Goal: Check status: Check status

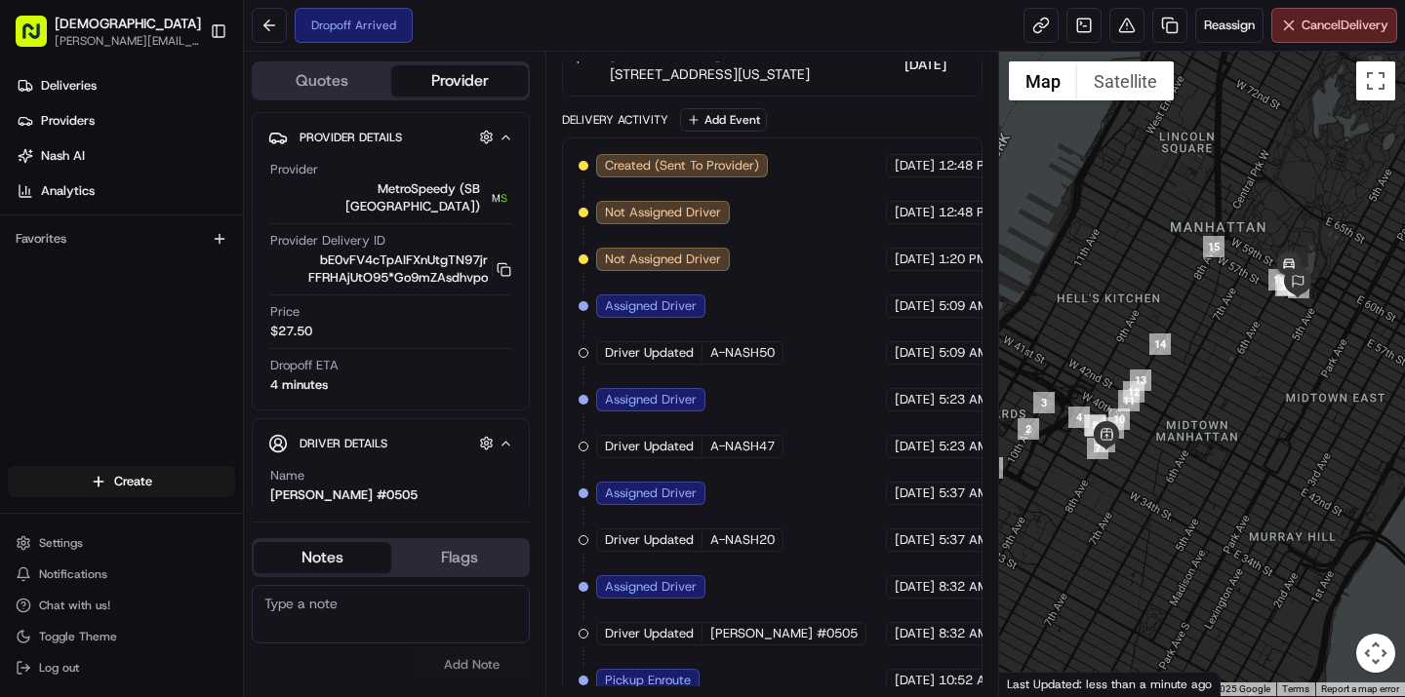
scroll to position [541, 0]
